Goal: Information Seeking & Learning: Learn about a topic

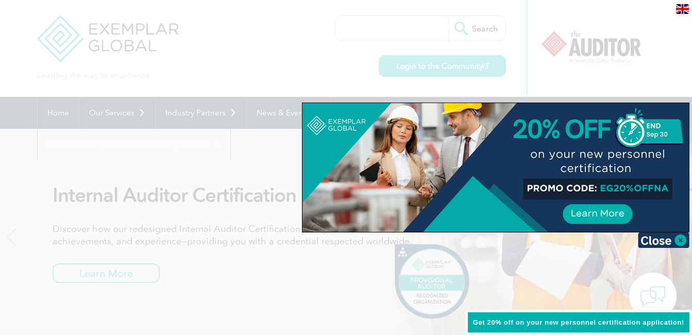
click at [226, 219] on div at bounding box center [346, 167] width 692 height 335
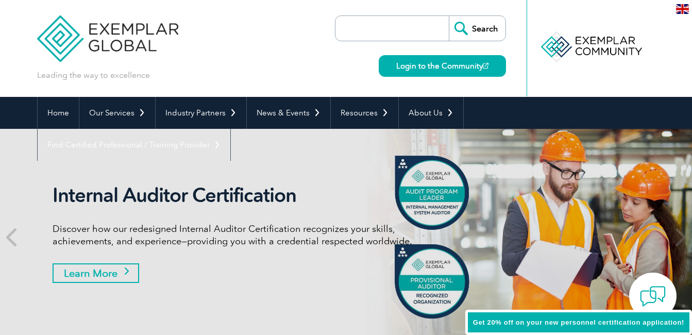
click at [111, 271] on link "Learn More" at bounding box center [96, 273] width 87 height 20
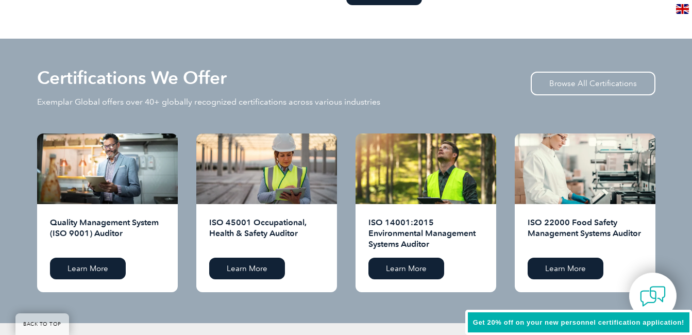
scroll to position [1005, 0]
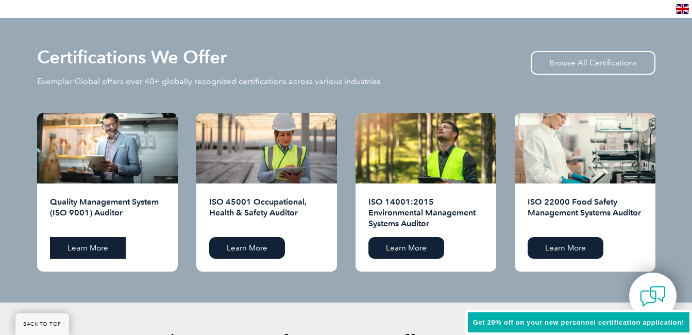
click at [97, 251] on link "Learn More" at bounding box center [88, 248] width 76 height 22
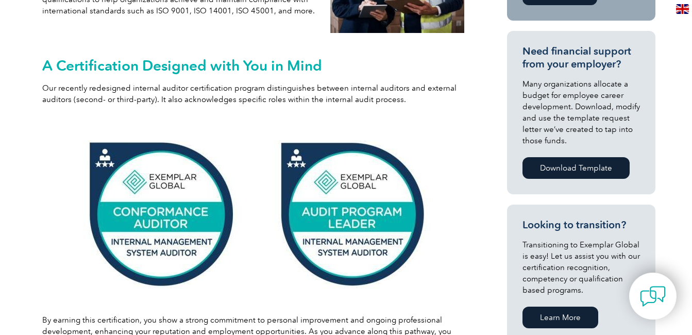
scroll to position [65, 0]
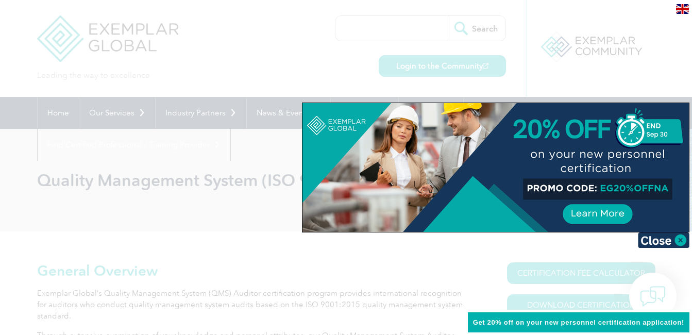
click at [350, 274] on div at bounding box center [346, 167] width 692 height 335
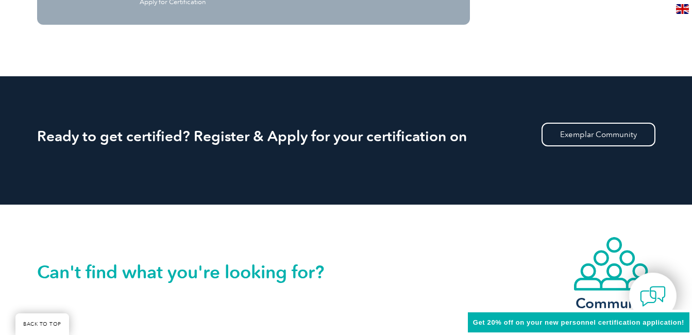
scroll to position [1264, 0]
